Goal: Navigation & Orientation: Find specific page/section

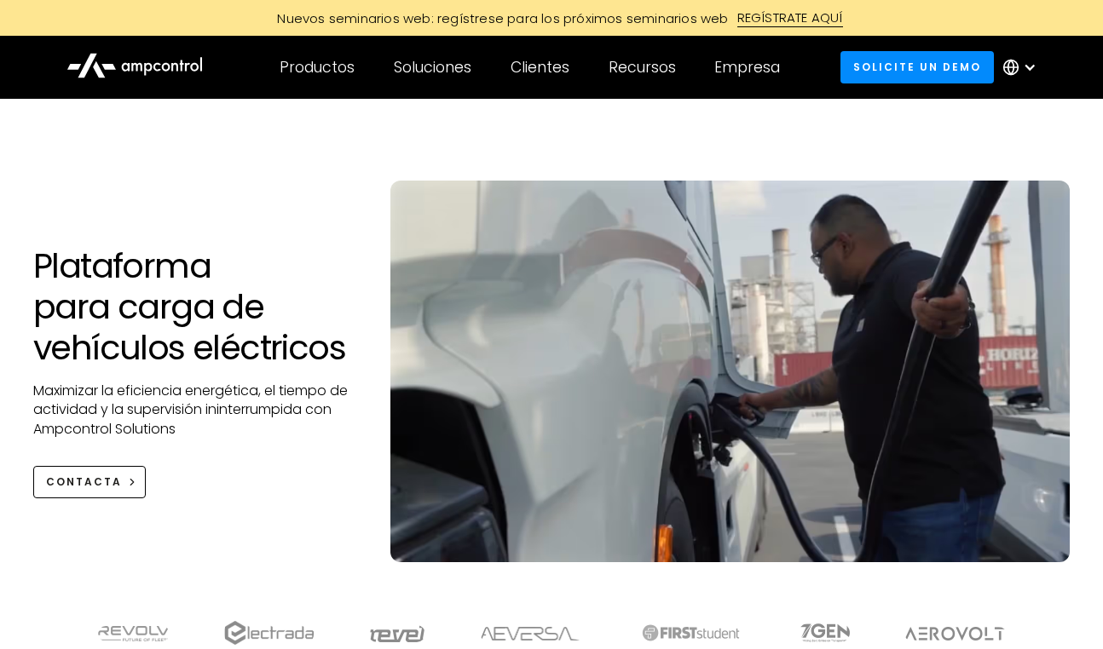
click at [1018, 64] on circle at bounding box center [1011, 68] width 14 height 14
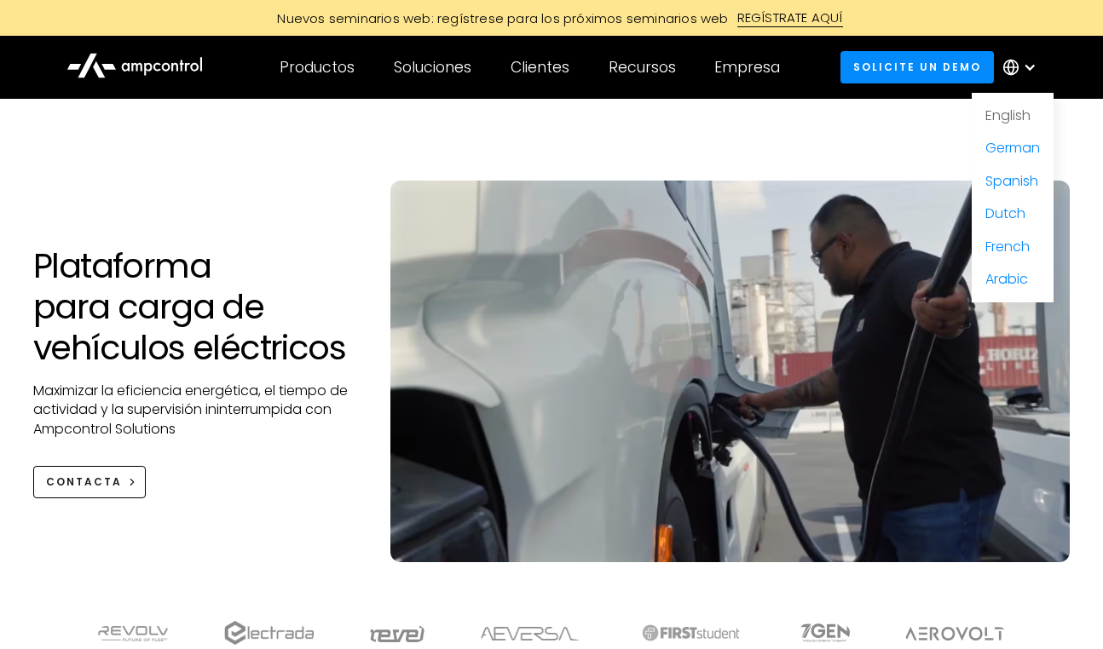
click at [1013, 113] on link "English" at bounding box center [1007, 116] width 45 height 20
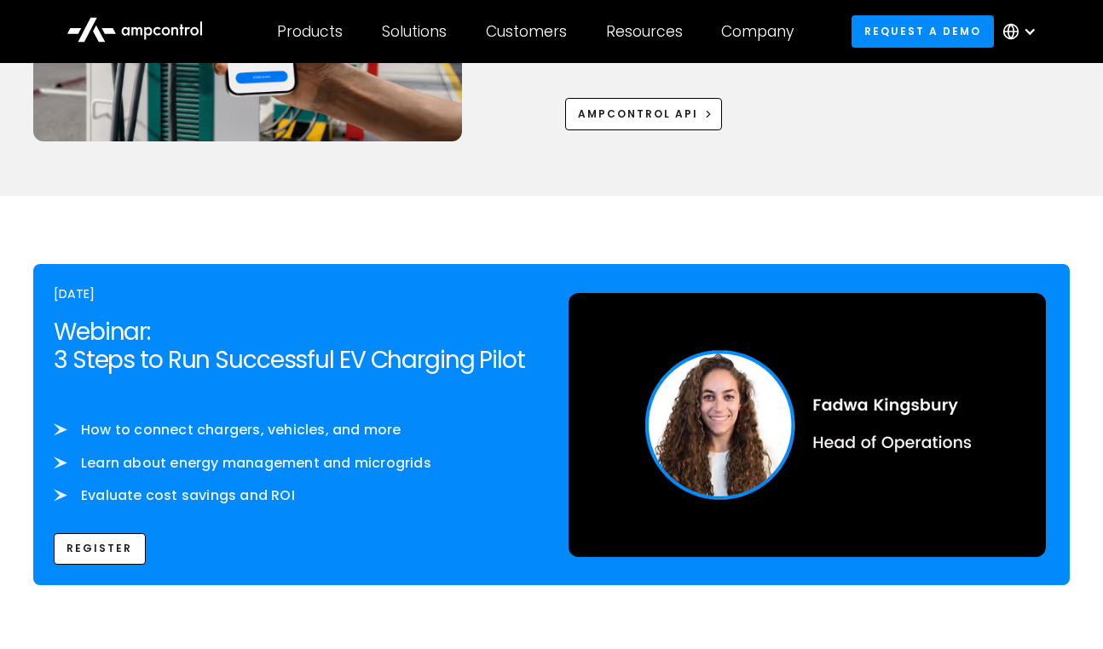
scroll to position [2578, 0]
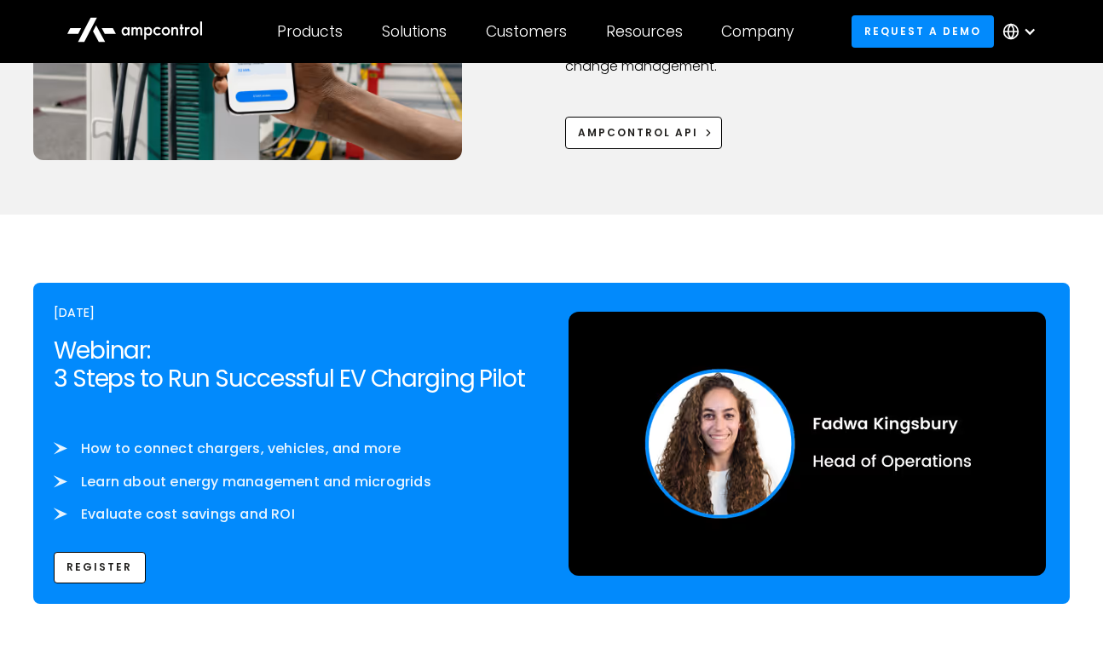
click at [715, 448] on img at bounding box center [806, 444] width 477 height 264
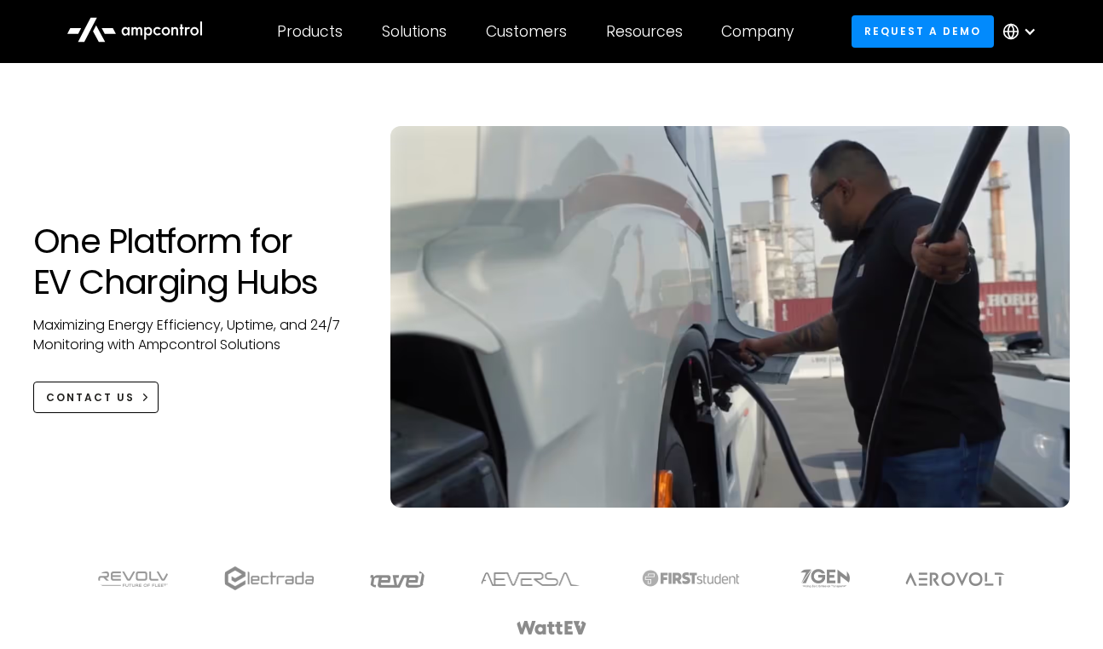
scroll to position [0, 0]
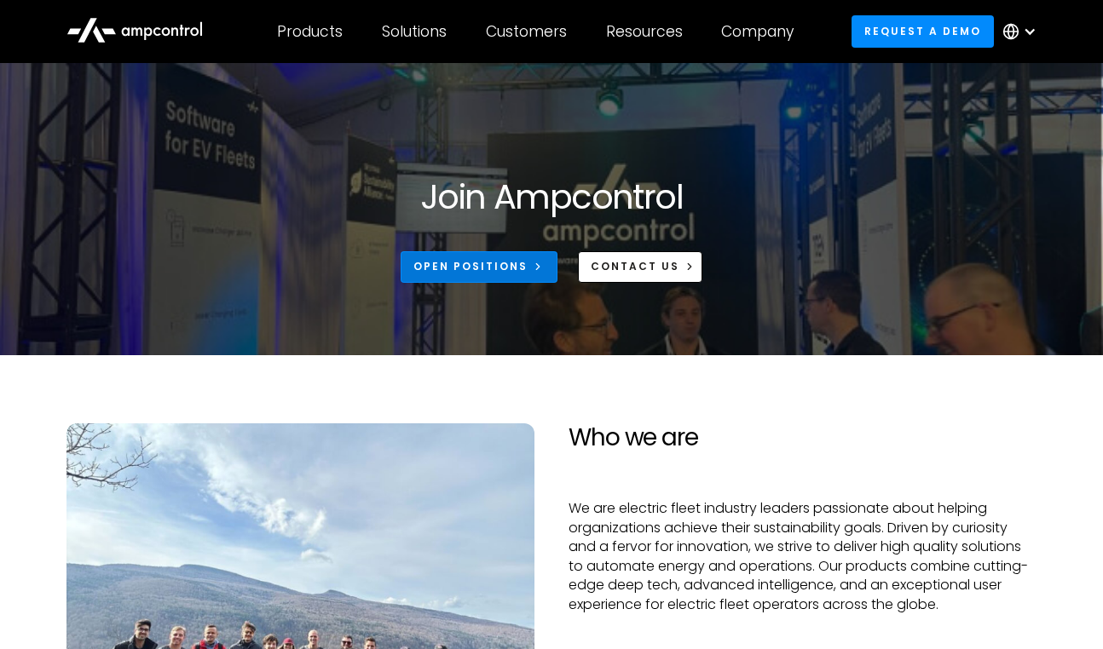
click at [490, 269] on div "Open Positions" at bounding box center [470, 266] width 114 height 15
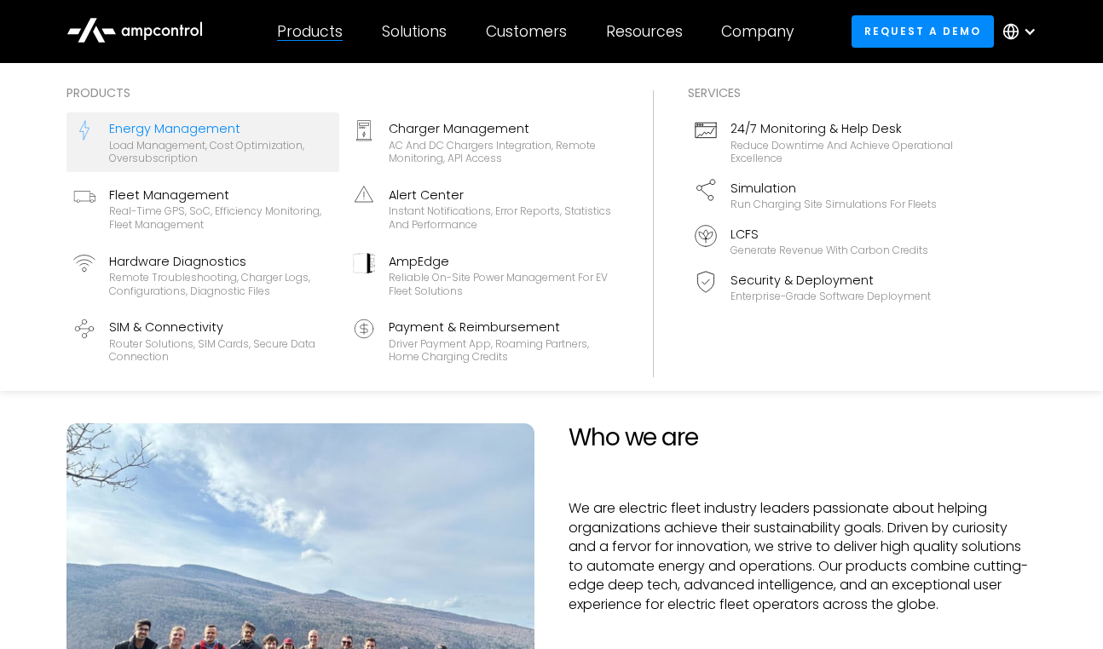
click at [225, 139] on div "Load management, cost optimization, oversubscription" at bounding box center [220, 152] width 223 height 26
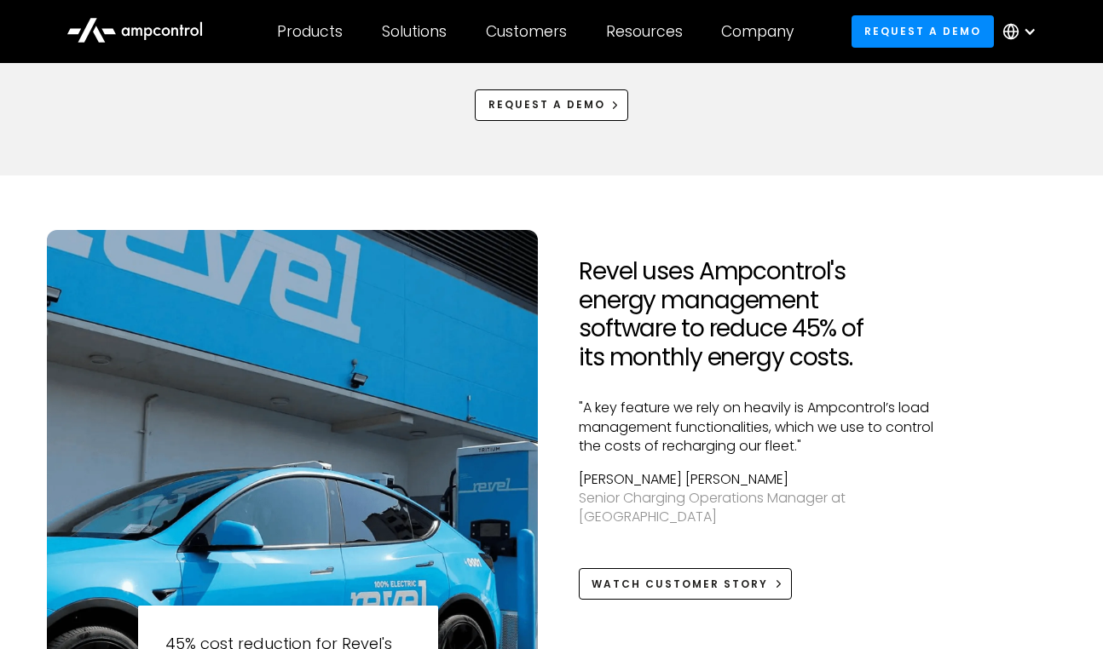
scroll to position [1257, 0]
